Goal: Task Accomplishment & Management: Manage account settings

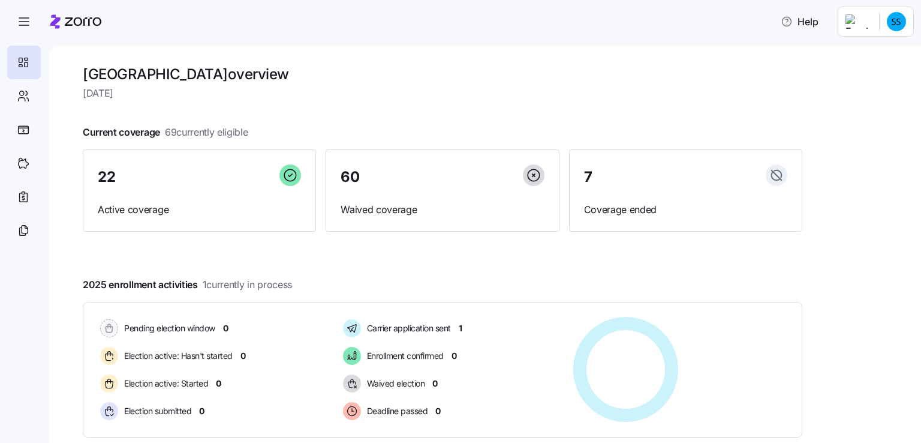
click at [871, 22] on html "Help Avondale House overview [DATE] Current coverage 69 currently eligible 22 A…" at bounding box center [460, 217] width 921 height 435
click at [852, 106] on div "Company setup" at bounding box center [864, 102] width 79 height 13
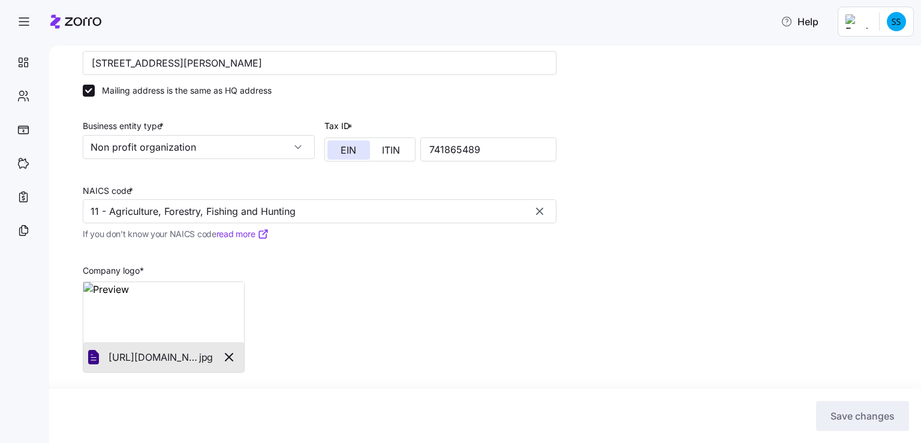
scroll to position [185, 0]
click at [260, 233] on icon at bounding box center [263, 233] width 12 height 12
click at [192, 214] on input "11 - Agriculture, Forestry, Fishing and Hunting" at bounding box center [320, 211] width 474 height 24
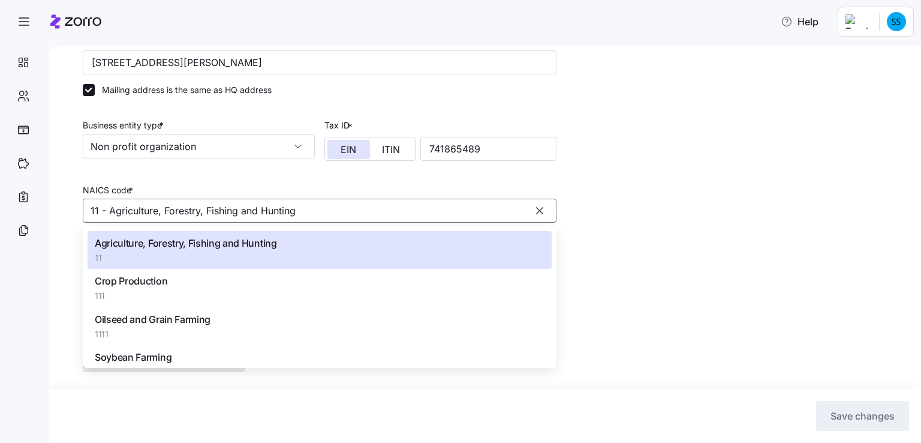
drag, startPoint x: 316, startPoint y: 211, endPoint x: 52, endPoint y: 210, distance: 263.9
click at [52, 210] on div "Setup Company details Contacts Company setup Plan year setup Payroll sync Compa…" at bounding box center [485, 244] width 872 height 397
paste input "611110"
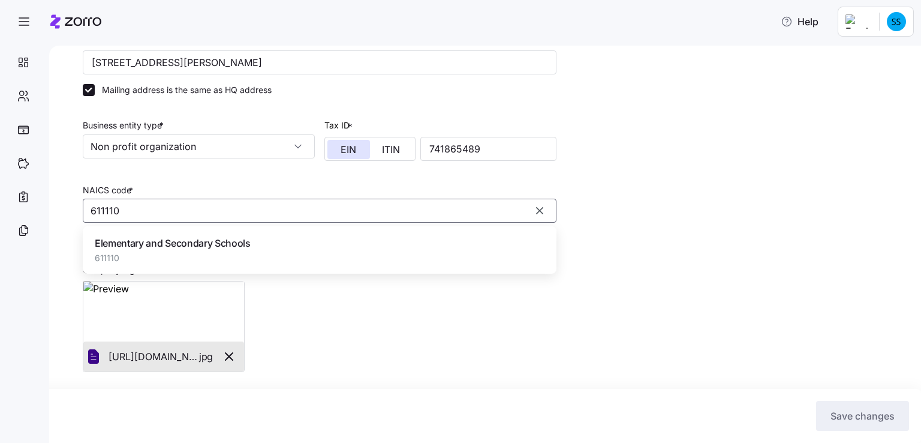
click at [160, 242] on span "Elementary and Secondary Schools" at bounding box center [173, 243] width 156 height 15
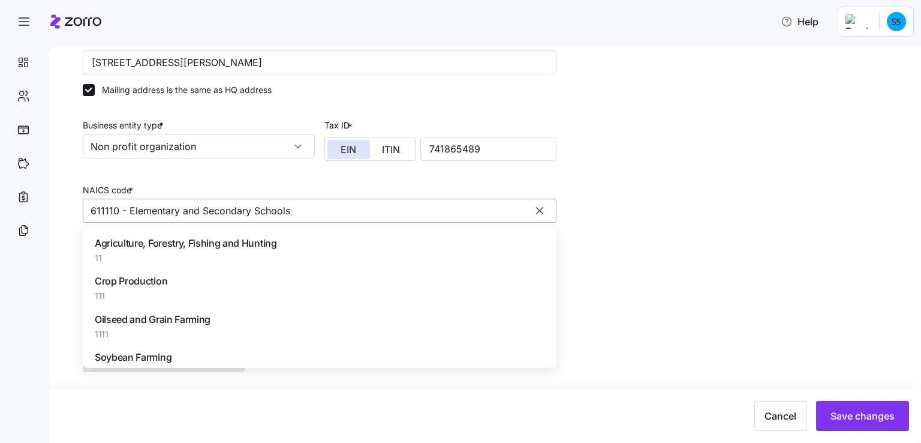
scroll to position [66131, 0]
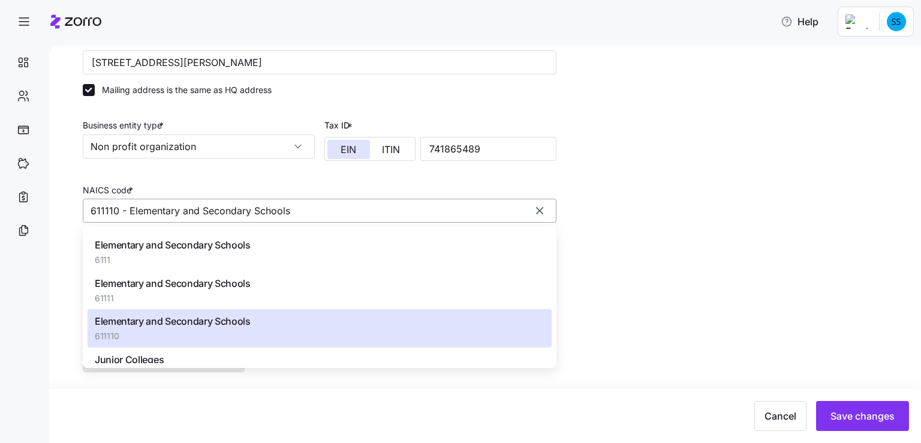
paste input "623990"
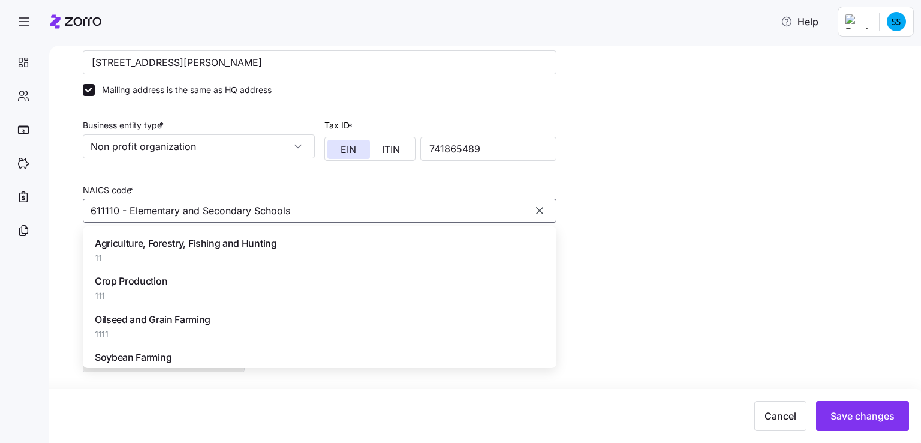
drag, startPoint x: 353, startPoint y: 207, endPoint x: 17, endPoint y: 253, distance: 339.1
click at [17, 253] on div "Help Setup Company details Contacts Company setup Plan year setup Payroll sync …" at bounding box center [460, 217] width 921 height 435
paste input "23990"
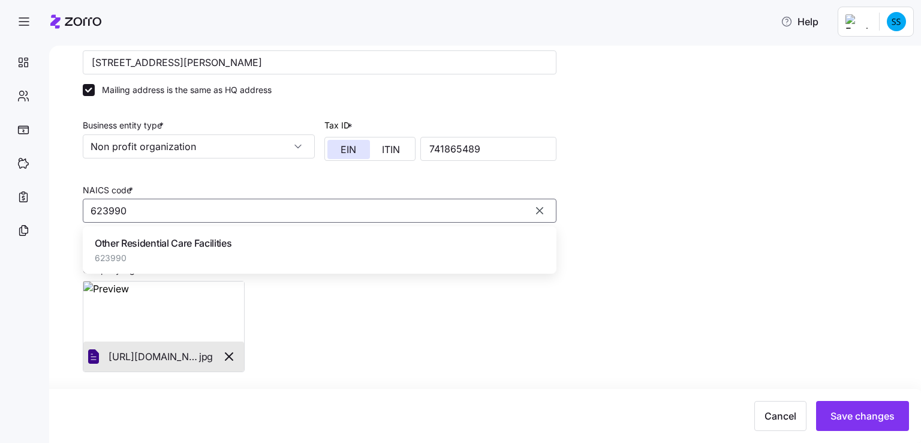
click at [115, 244] on span "Other Residential Care Facilities" at bounding box center [163, 243] width 137 height 15
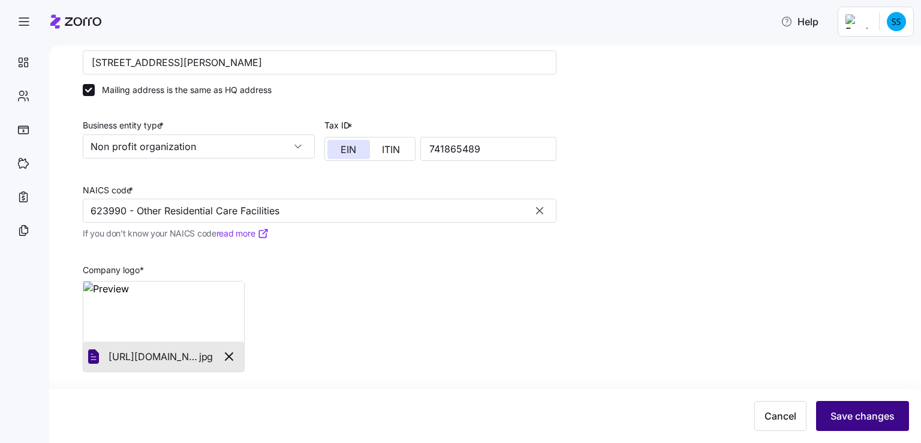
type input "623990 - Other Residential Care Facilities"
click at [837, 413] on span "Save changes" at bounding box center [863, 415] width 64 height 14
